Goal: Use online tool/utility: Utilize a website feature to perform a specific function

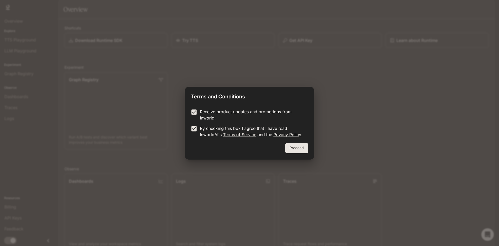
click at [291, 145] on button "Proceed" at bounding box center [297, 148] width 23 height 10
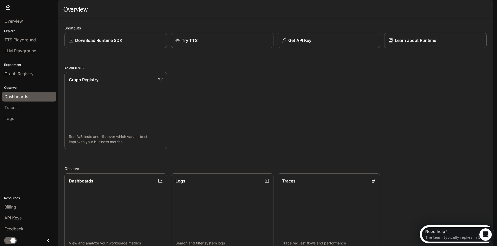
click at [24, 99] on span "Dashboards" at bounding box center [16, 96] width 24 height 6
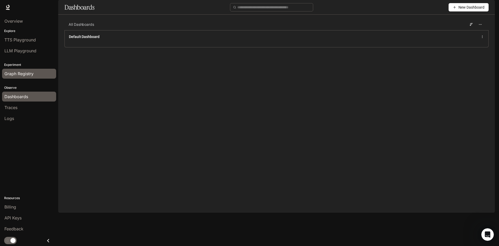
click at [24, 76] on span "Graph Registry" at bounding box center [18, 73] width 29 height 6
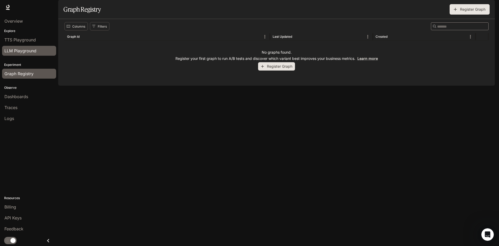
click at [28, 50] on span "LLM Playground" at bounding box center [20, 51] width 32 height 6
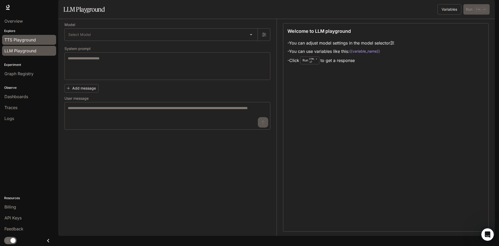
click at [30, 39] on span "TTS Playground" at bounding box center [19, 40] width 31 height 6
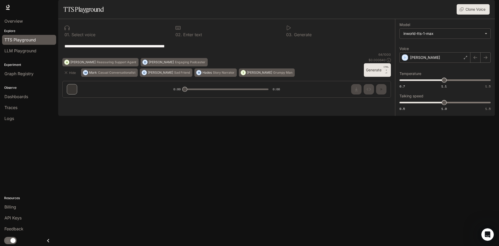
click at [190, 52] on div "**********" at bounding box center [227, 46] width 325 height 12
click at [194, 49] on textarea "**********" at bounding box center [227, 46] width 325 height 6
click at [112, 37] on div "0 1 . Select voice" at bounding box center [116, 35] width 103 height 4
click at [376, 77] on button "Generate CTRL + ⏎" at bounding box center [377, 70] width 27 height 14
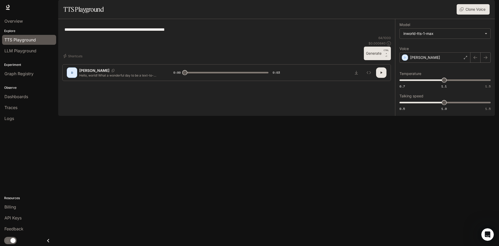
click at [83, 73] on p "[PERSON_NAME]" at bounding box center [94, 70] width 30 height 5
click at [78, 78] on div "[PERSON_NAME] Hello, world! What a wonderful day to be a text-to-speech model!" at bounding box center [120, 72] width 107 height 10
click at [441, 63] on div "[PERSON_NAME]" at bounding box center [435, 57] width 71 height 10
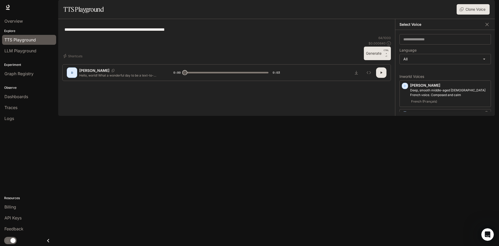
click at [407, 126] on div "[PERSON_NAME] and expressive mid-range [DEMOGRAPHIC_DATA] voice, with a mildly …" at bounding box center [446, 122] width 92 height 27
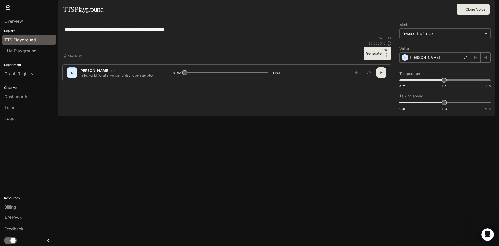
click at [379, 78] on button "button" at bounding box center [381, 72] width 10 height 10
click at [407, 60] on icon "button" at bounding box center [405, 57] width 5 height 5
click at [463, 63] on div "[PERSON_NAME]" at bounding box center [435, 57] width 71 height 10
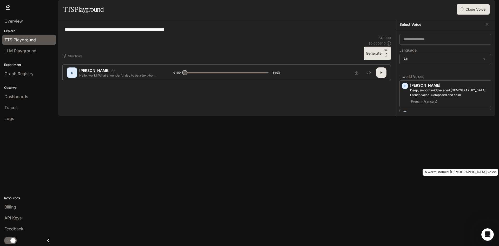
click at [433, 150] on p "A warm, natural [DEMOGRAPHIC_DATA] voice" at bounding box center [450, 147] width 79 height 5
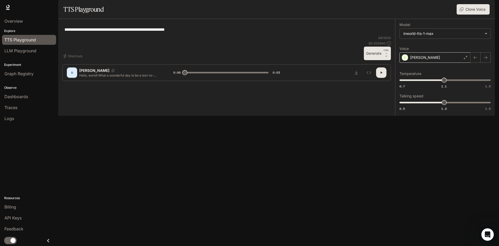
click at [425, 63] on div "[PERSON_NAME]" at bounding box center [435, 57] width 71 height 10
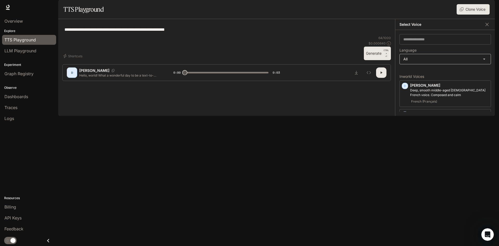
click at [402, 72] on body "**********" at bounding box center [249, 123] width 499 height 246
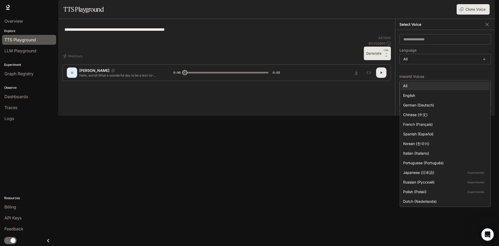
click at [405, 62] on div at bounding box center [249, 123] width 499 height 246
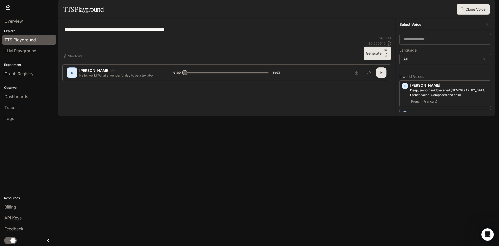
click at [489, 27] on icon "button" at bounding box center [487, 24] width 5 height 5
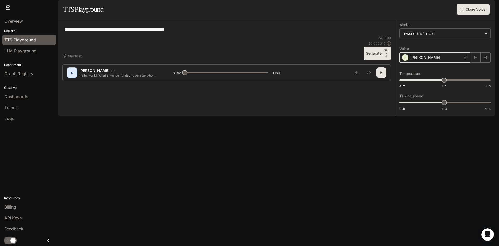
click at [405, 60] on icon "button" at bounding box center [405, 57] width 5 height 5
click at [405, 63] on div "[PERSON_NAME]" at bounding box center [435, 57] width 71 height 10
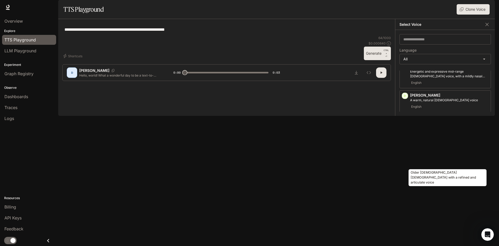
scroll to position [52, 0]
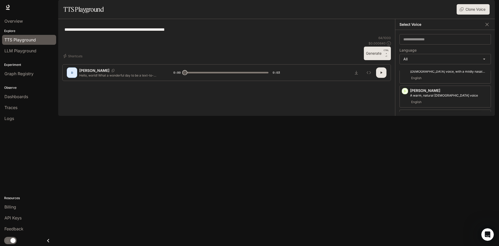
click at [435, 134] on span "Japanese (日本語)" at bounding box center [425, 130] width 29 height 6
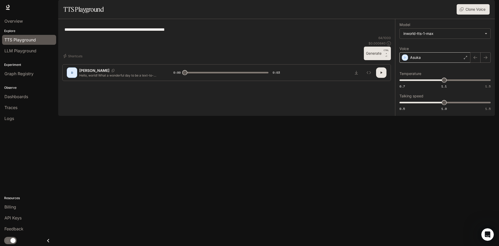
click at [403, 63] on div "Asuka" at bounding box center [435, 57] width 71 height 10
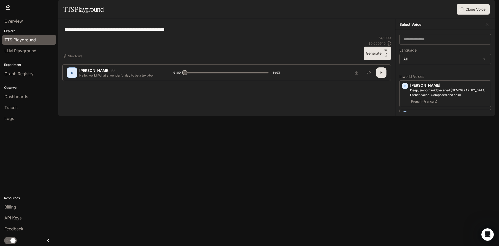
click at [319, 36] on div "**********" at bounding box center [226, 29] width 329 height 12
click at [383, 75] on icon "button" at bounding box center [382, 72] width 4 height 4
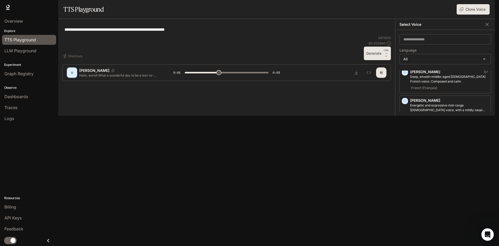
scroll to position [26, 0]
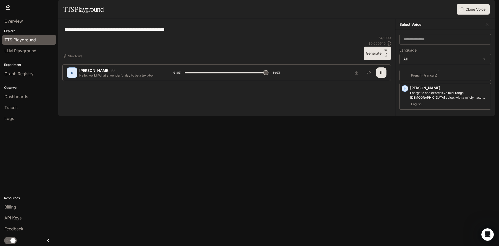
click at [437, 160] on div "[PERSON_NAME], young adult [DEMOGRAPHIC_DATA] [DEMOGRAPHIC_DATA] voice Japanese…" at bounding box center [450, 149] width 79 height 22
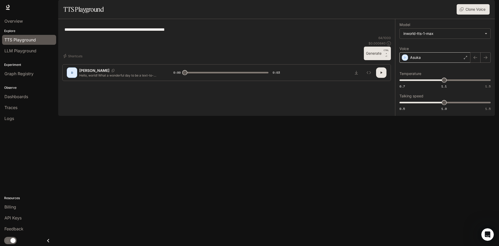
click at [444, 63] on div "Asuka" at bounding box center [435, 57] width 71 height 10
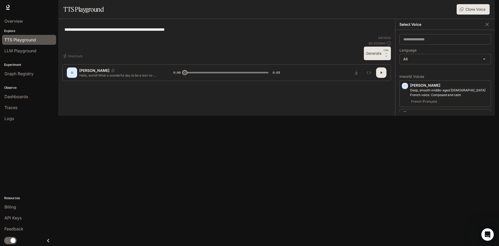
click at [369, 36] on div "**********" at bounding box center [226, 29] width 329 height 12
click at [393, 75] on div "**********" at bounding box center [226, 52] width 337 height 66
click at [486, 27] on icon "button" at bounding box center [487, 24] width 5 height 5
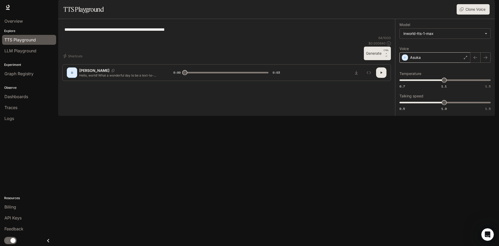
click at [426, 63] on div "Asuka" at bounding box center [435, 57] width 71 height 10
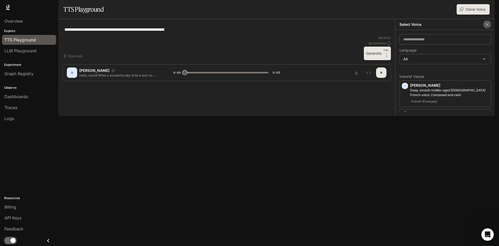
click at [489, 27] on icon "button" at bounding box center [487, 24] width 5 height 5
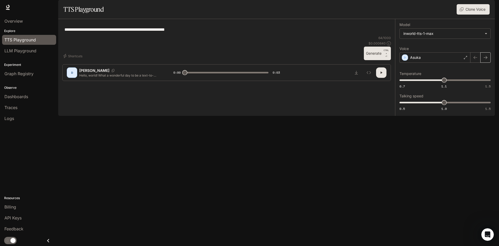
click at [488, 60] on icon "button" at bounding box center [486, 57] width 4 height 4
click at [474, 59] on icon "button" at bounding box center [476, 57] width 4 height 3
click at [440, 63] on div "Asuka" at bounding box center [435, 57] width 71 height 10
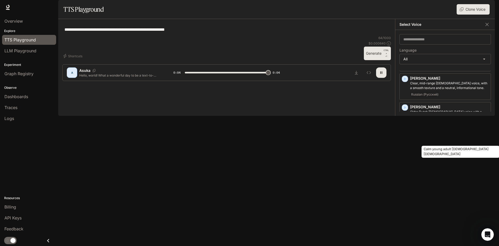
type input "*"
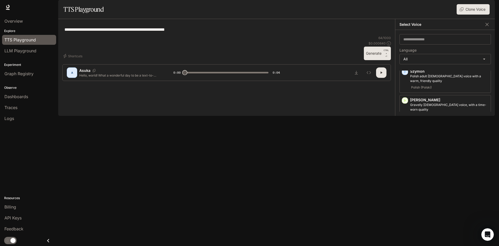
scroll to position [1181, 0]
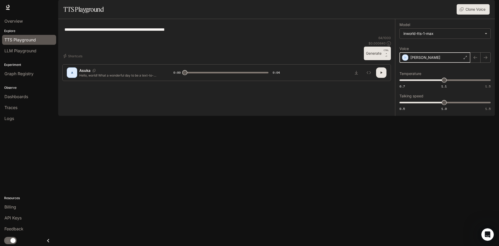
click at [408, 61] on div "button" at bounding box center [405, 57] width 6 height 6
click at [443, 63] on div "[PERSON_NAME]" at bounding box center [435, 57] width 71 height 10
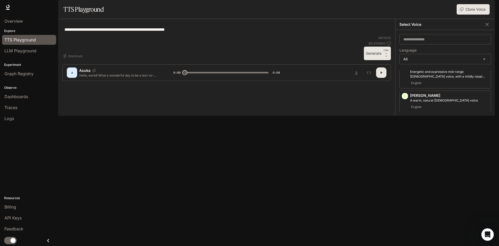
scroll to position [52, 0]
click at [407, 175] on icon "button" at bounding box center [405, 172] width 5 height 5
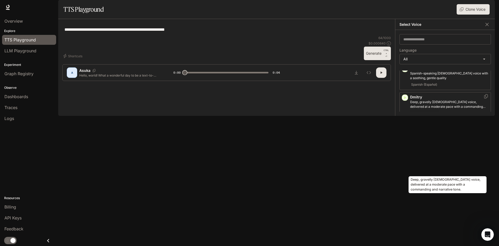
scroll to position [208, 0]
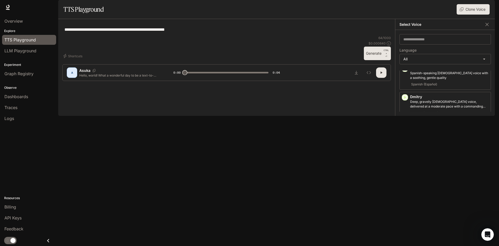
click at [404, 185] on icon "button" at bounding box center [405, 182] width 5 height 5
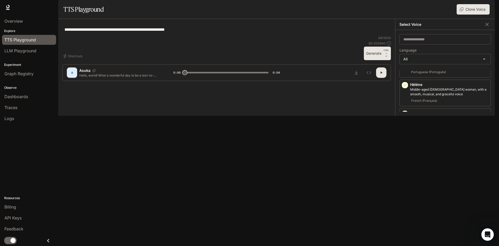
click at [404, 140] on icon "button" at bounding box center [405, 142] width 5 height 5
click at [405, 169] on icon "button" at bounding box center [406, 170] width 2 height 3
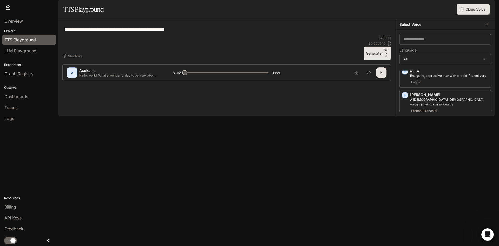
scroll to position [780, 0]
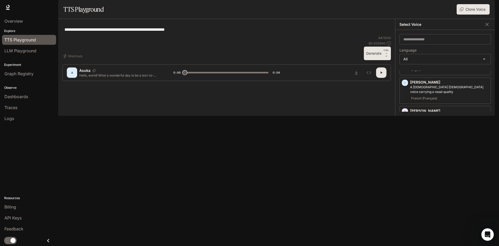
click at [403, 195] on icon "button" at bounding box center [405, 197] width 5 height 5
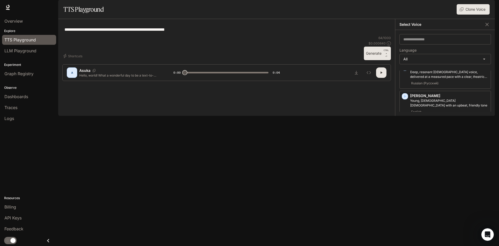
scroll to position [884, 0]
click at [403, 233] on icon "button" at bounding box center [405, 235] width 5 height 5
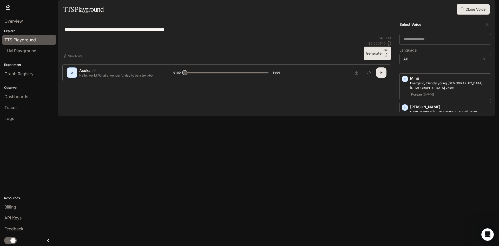
scroll to position [832, 0]
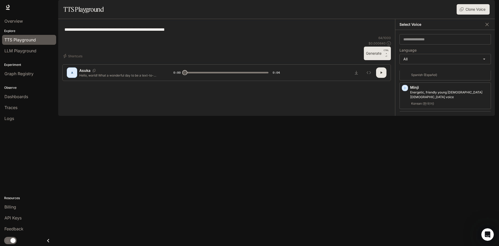
click at [406, 143] on icon "button" at bounding box center [405, 145] width 5 height 5
click at [428, 158] on div "English" at bounding box center [450, 161] width 79 height 6
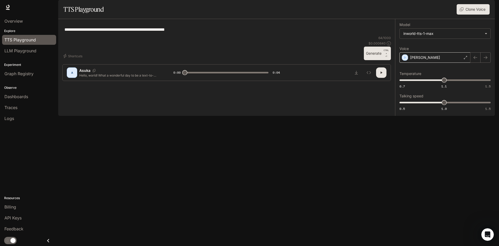
click at [441, 63] on div "[PERSON_NAME]" at bounding box center [435, 57] width 71 height 10
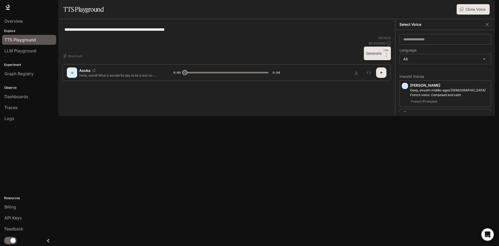
click at [481, 30] on div "Select Voice" at bounding box center [446, 24] width 100 height 11
click at [488, 27] on icon "button" at bounding box center [487, 24] width 5 height 5
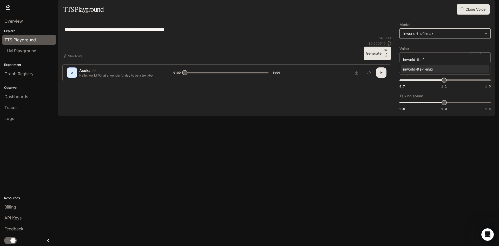
click at [445, 46] on body "**********" at bounding box center [249, 123] width 499 height 246
click at [439, 46] on div at bounding box center [249, 123] width 499 height 246
